Goal: Task Accomplishment & Management: Complete application form

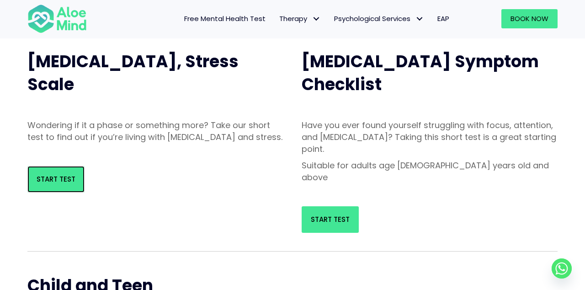
click at [41, 193] on link "Start Test" at bounding box center [55, 179] width 57 height 27
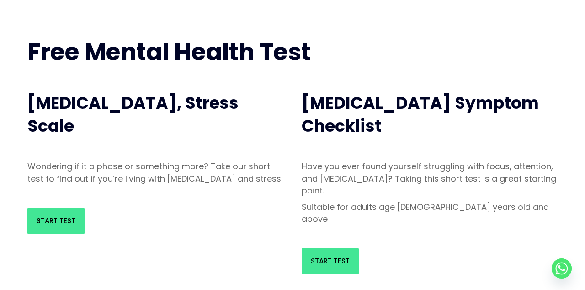
scroll to position [76, 0]
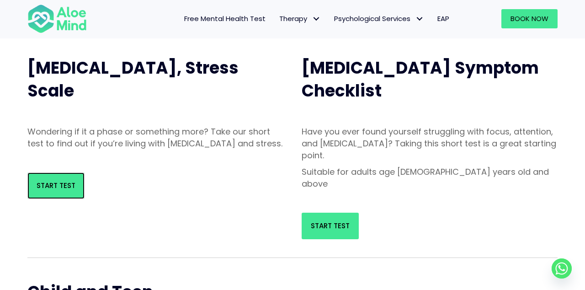
click at [40, 190] on span "Start Test" at bounding box center [56, 186] width 39 height 10
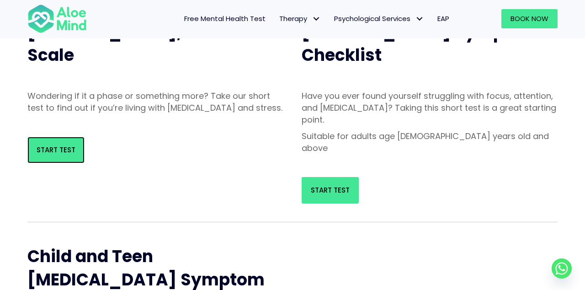
scroll to position [139, 0]
